Goal: Information Seeking & Learning: Learn about a topic

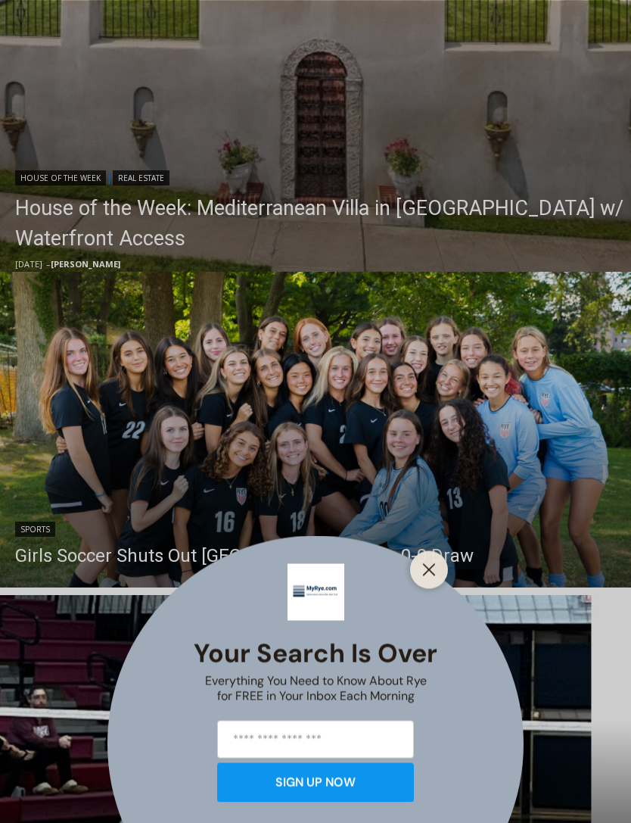
scroll to position [688, 0]
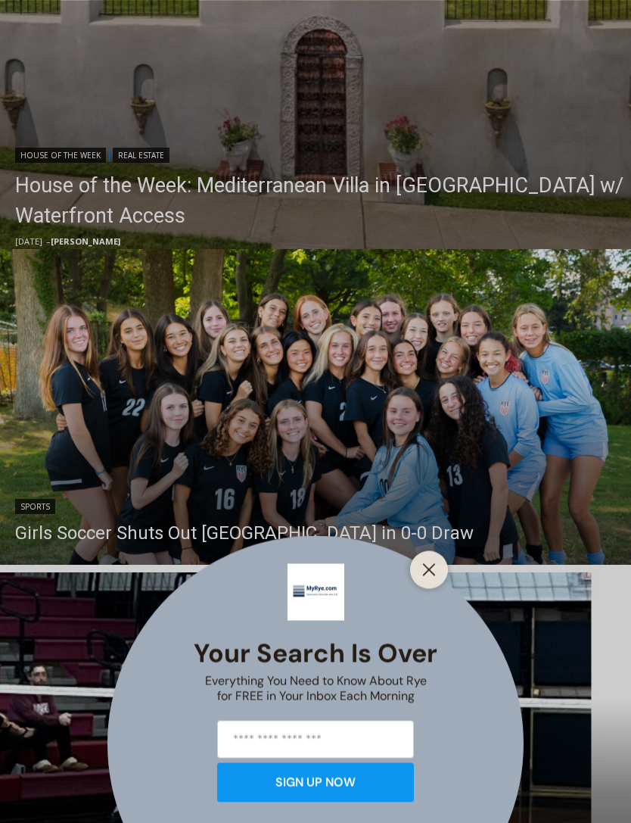
click at [431, 576] on icon "Close" at bounding box center [429, 569] width 14 height 14
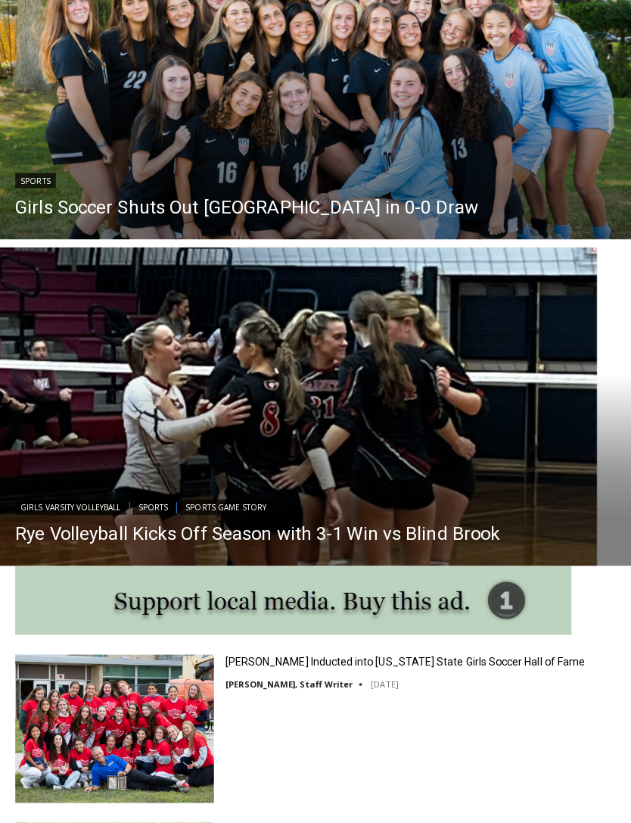
scroll to position [1119, 0]
click at [82, 390] on img "Read More Rye Volleyball Kicks Off Season with 3-1 Win vs Blind Brook" at bounding box center [315, 402] width 631 height 316
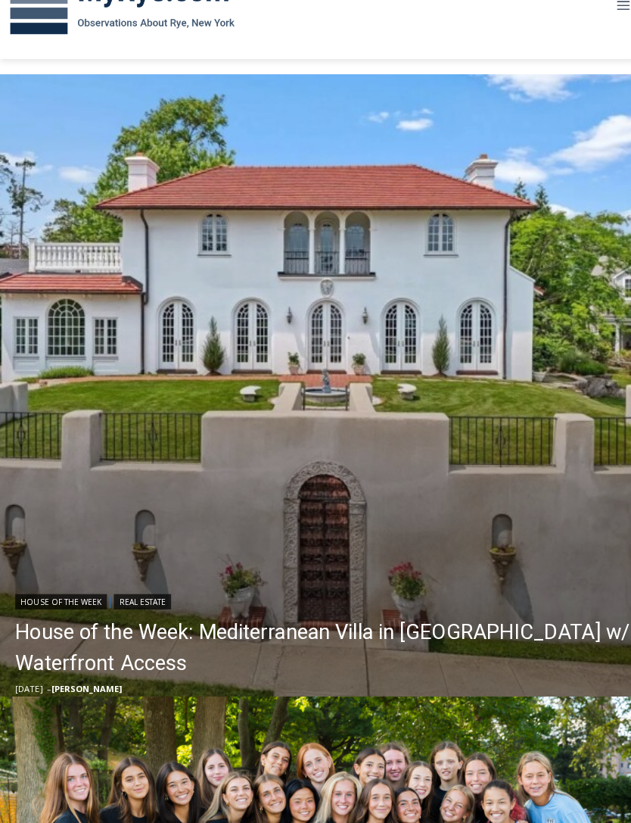
scroll to position [281, 0]
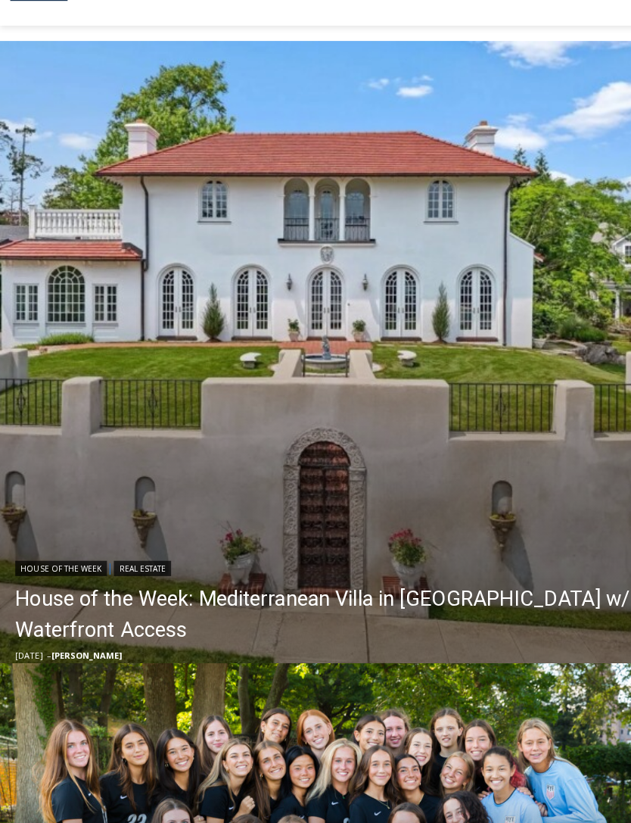
click at [471, 592] on link "House of the Week: Mediterranean Villa in Mamaroneck w/ Waterfront Access" at bounding box center [319, 607] width 609 height 61
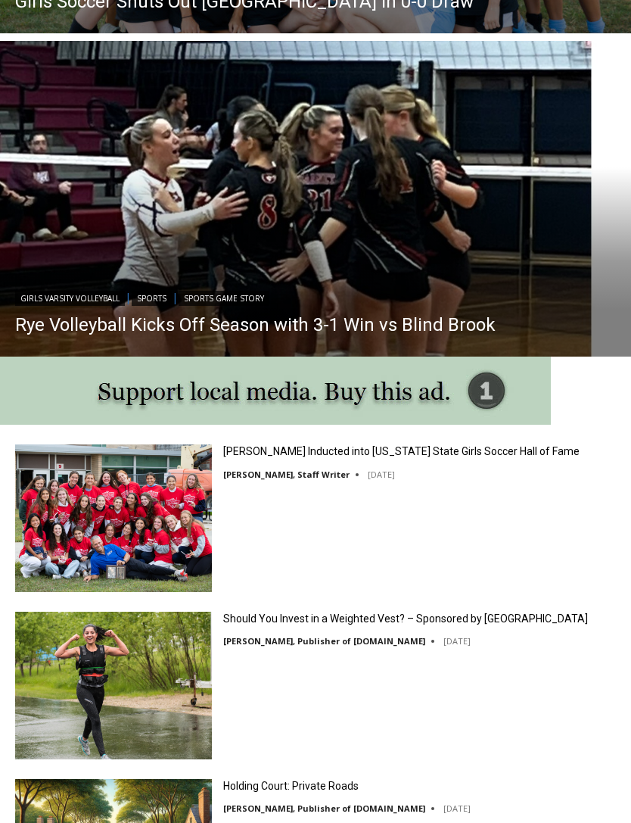
scroll to position [0, 0]
click at [500, 615] on link "Should You Invest in a Weighted Vest? – Sponsored by White Plains Hospital" at bounding box center [405, 619] width 365 height 14
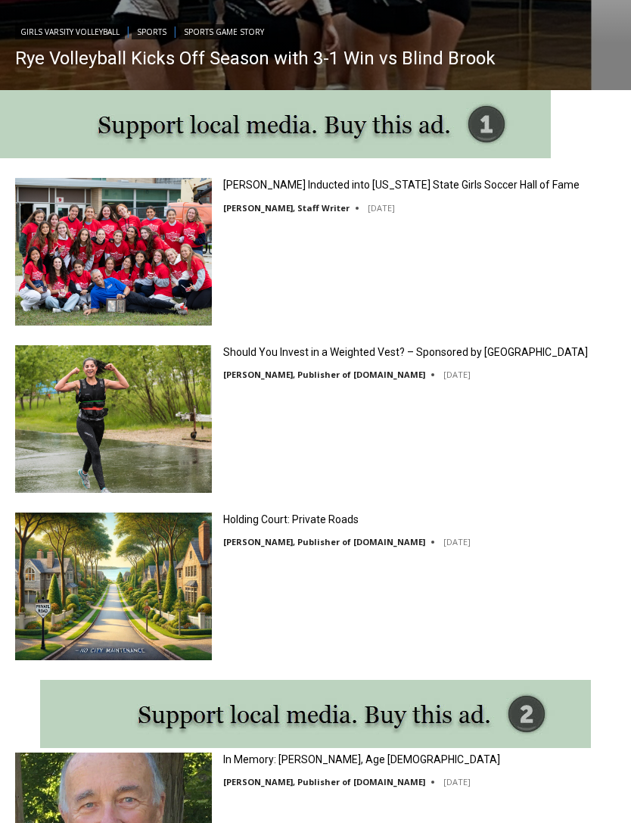
scroll to position [1486, 0]
click at [248, 518] on link "Holding Court: Private Roads" at bounding box center [290, 519] width 135 height 14
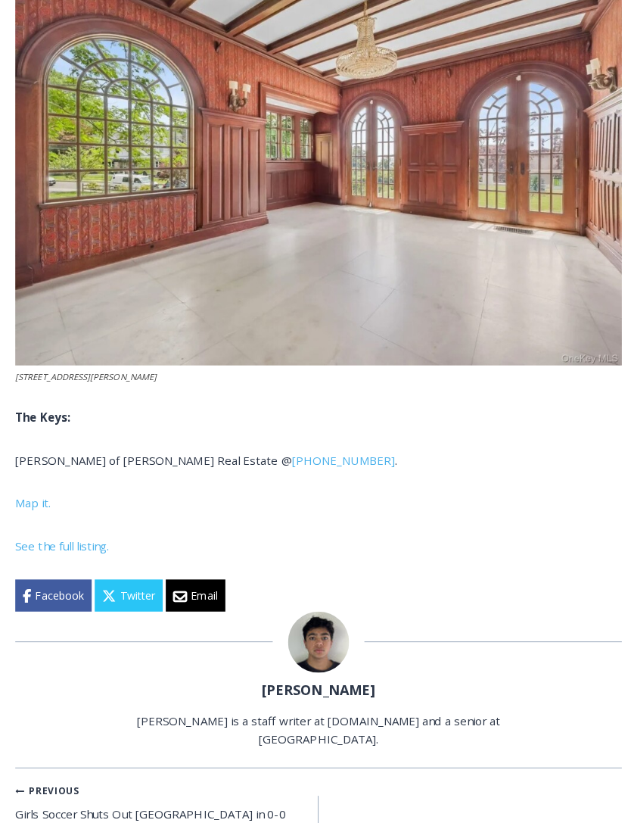
scroll to position [4770, 0]
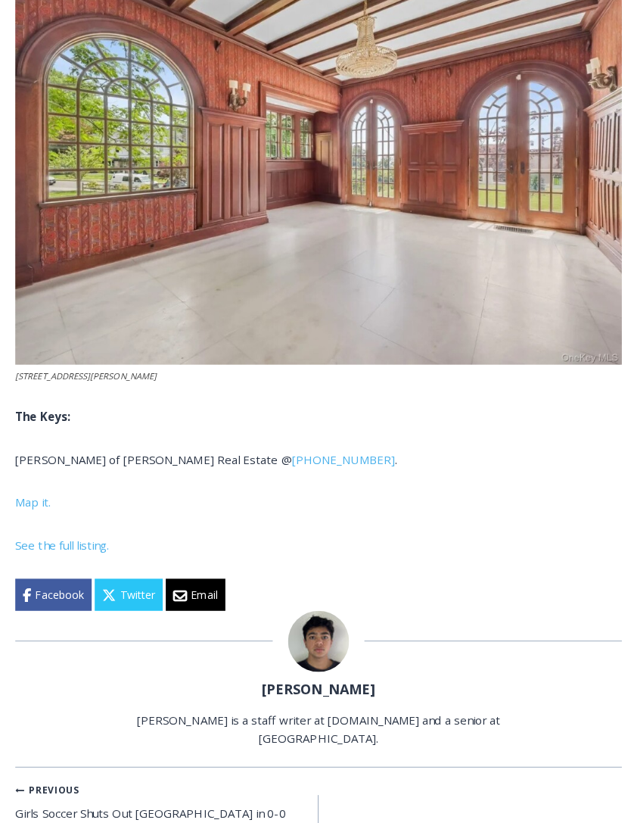
click at [54, 534] on span "See the full listing." at bounding box center [61, 539] width 93 height 15
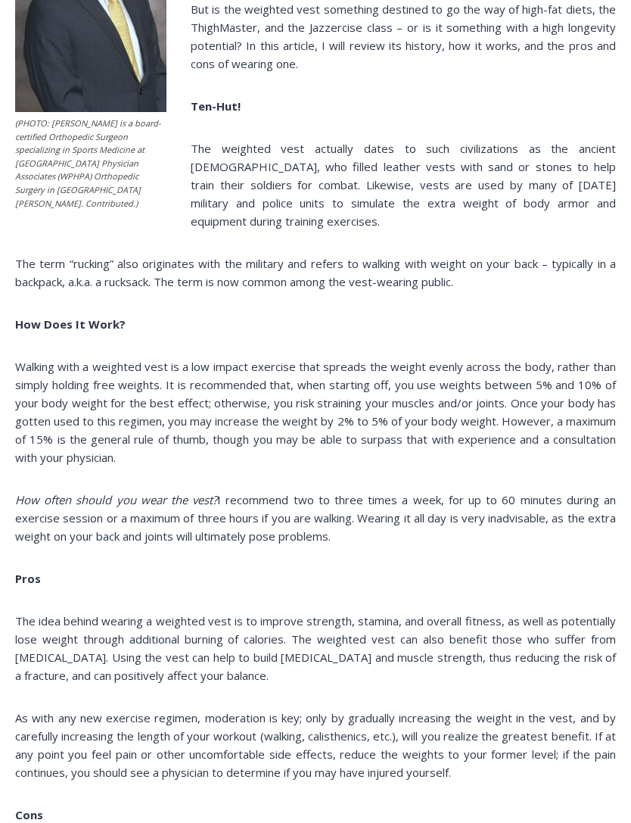
scroll to position [1274, 0]
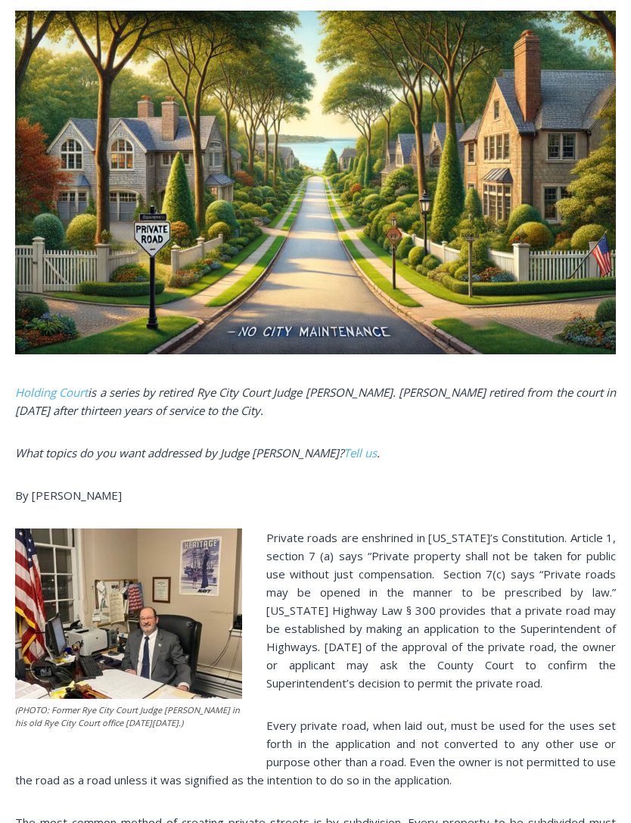
scroll to position [525, 0]
